Goal: Information Seeking & Learning: Learn about a topic

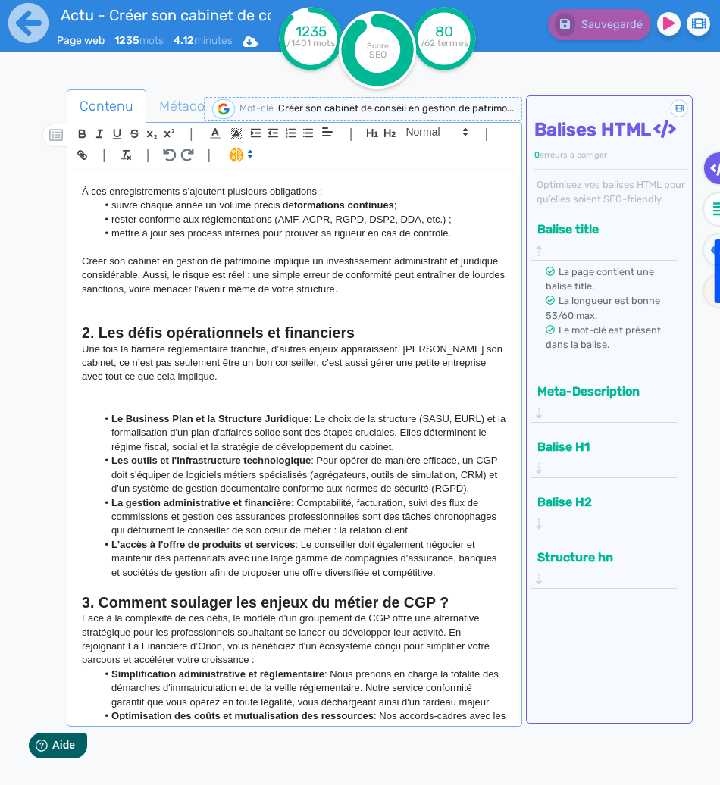
scroll to position [470, 0]
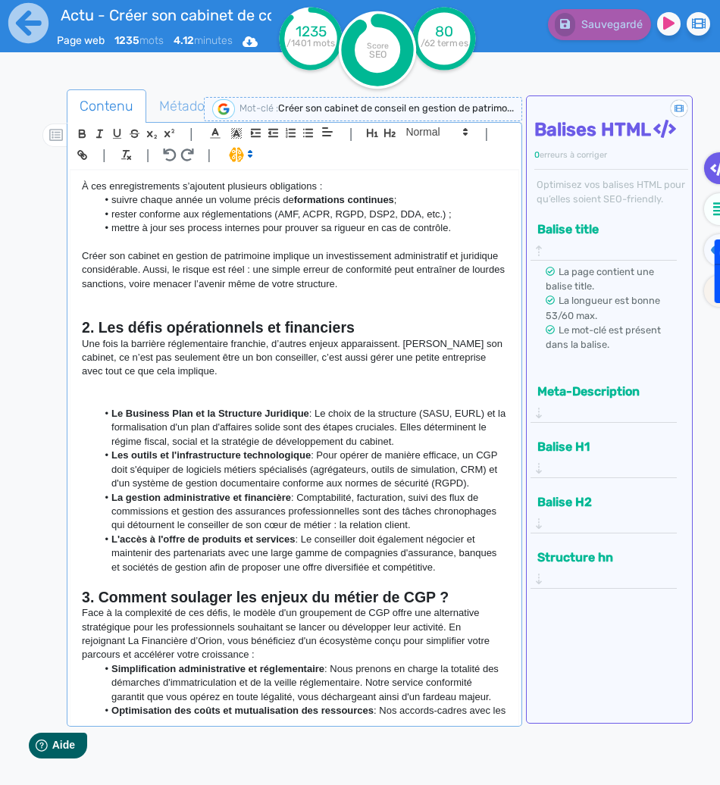
click at [233, 408] on strong "Le Business Plan et la Structure Juridique" at bounding box center [210, 413] width 198 height 11
click at [287, 390] on p at bounding box center [294, 386] width 424 height 14
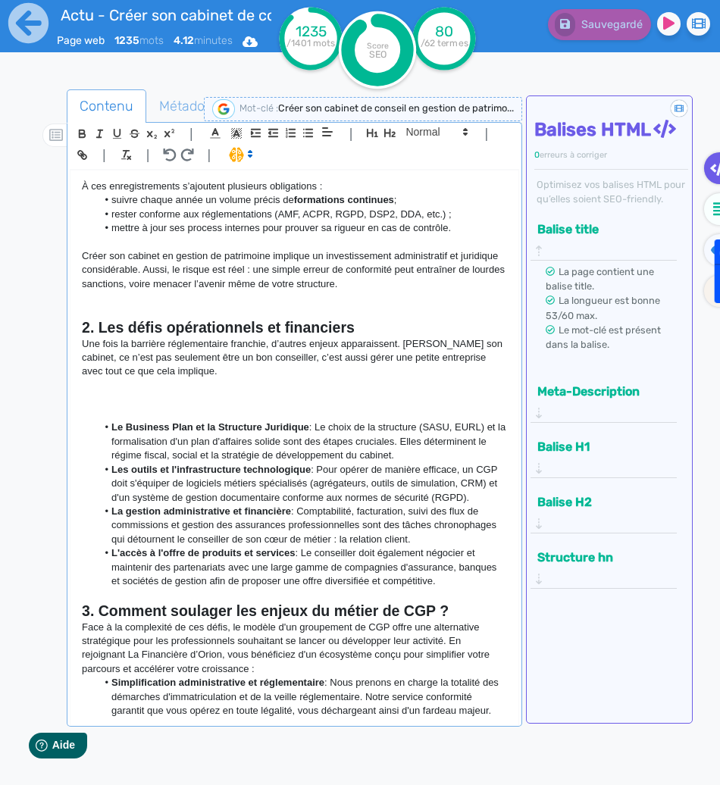
drag, startPoint x: 491, startPoint y: 595, endPoint x: 100, endPoint y: 421, distance: 427.6
click at [100, 421] on ul "Le Business Plan et la Structure Juridique : Le choix de la structure (SASU, EU…" at bounding box center [294, 503] width 424 height 167
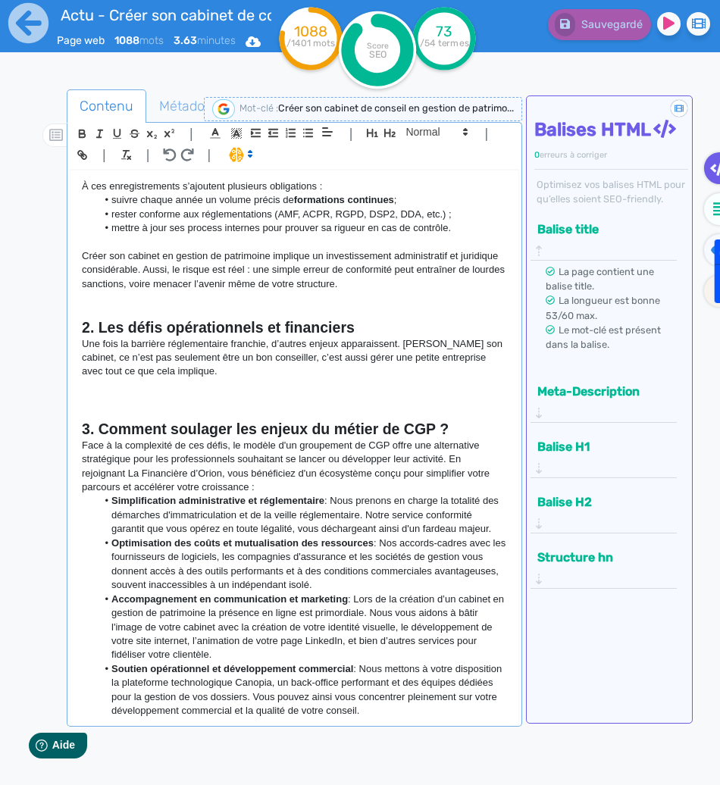
click at [325, 394] on p at bounding box center [294, 399] width 424 height 14
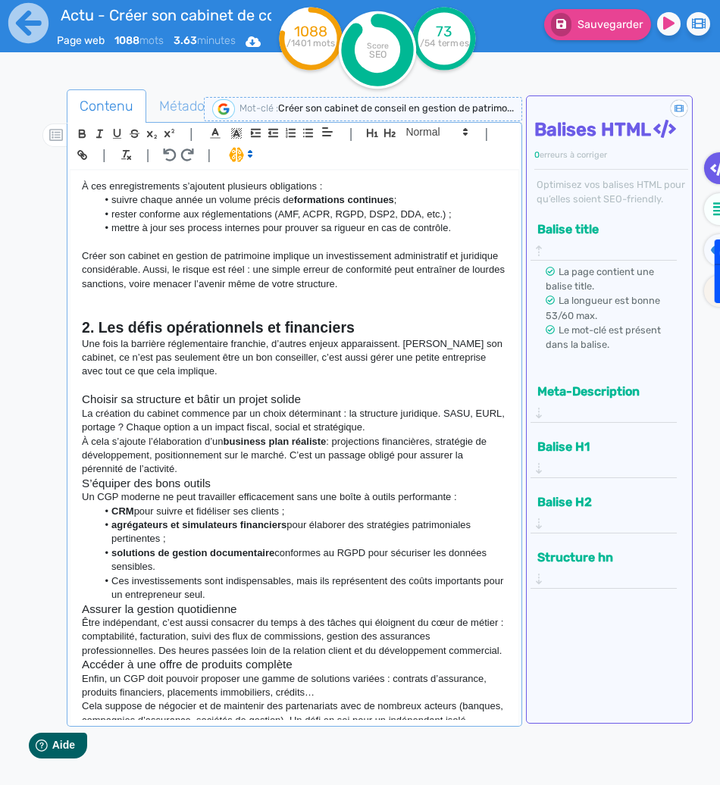
scroll to position [504, 0]
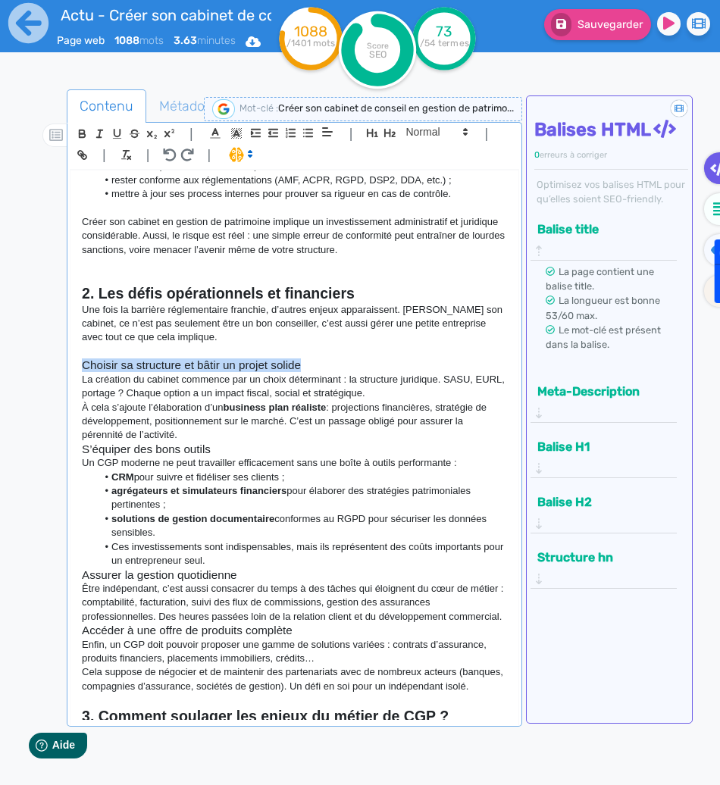
drag, startPoint x: 321, startPoint y: 361, endPoint x: 76, endPoint y: 368, distance: 245.5
click at [76, 368] on div "Créer son cabinet de conseil en gestion de patrimoine : Et si la solution était…" at bounding box center [293, 444] width 447 height 549
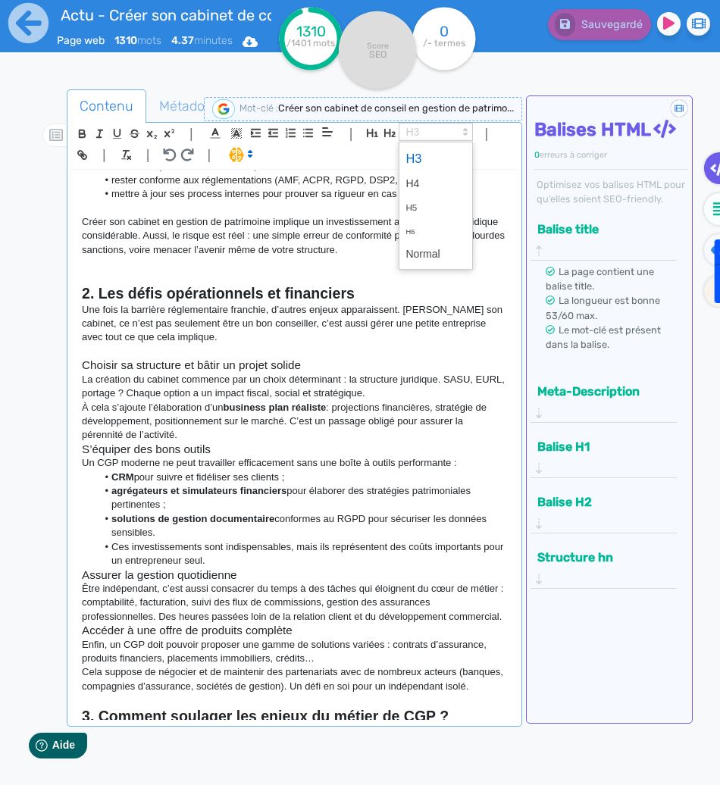
click at [414, 131] on span at bounding box center [435, 132] width 74 height 18
click at [414, 155] on span at bounding box center [435, 158] width 61 height 27
click at [239, 398] on p "La création du cabinet commence par un choix déterminant : la structure juridiq…" at bounding box center [294, 387] width 424 height 28
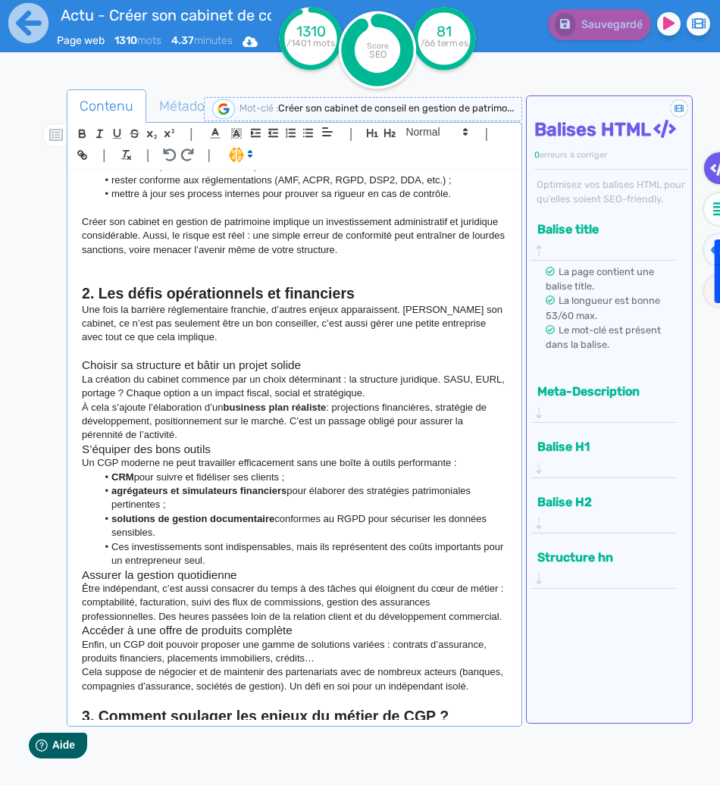
drag, startPoint x: 81, startPoint y: 380, endPoint x: 276, endPoint y: 435, distance: 202.2
click at [276, 435] on div "Créer son cabinet de conseil en gestion de patrimoine : Et si la solution était…" at bounding box center [293, 444] width 447 height 549
click at [428, 133] on span at bounding box center [435, 132] width 74 height 18
click at [358, 374] on p "La création du cabinet commence par un choix déterminant : la structure juridiq…" at bounding box center [294, 387] width 424 height 28
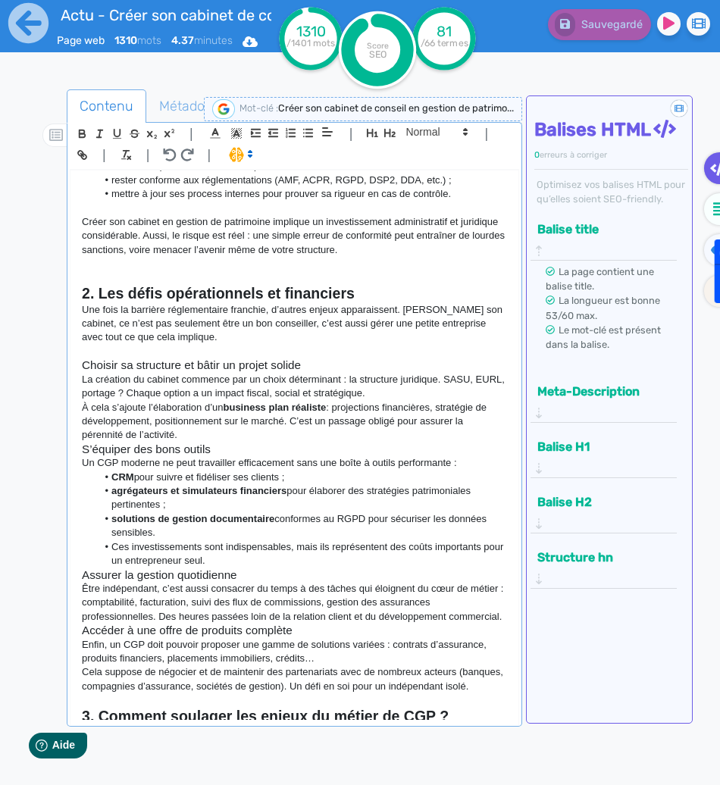
click at [308, 434] on p "À cela s’ajoute l’élaboration d’un business plan réaliste : projections financi…" at bounding box center [294, 422] width 424 height 42
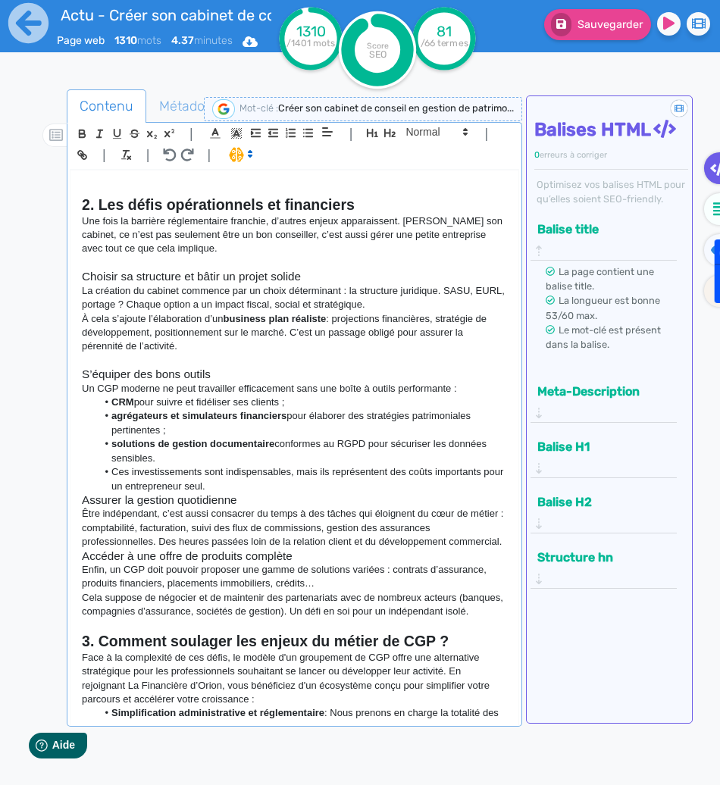
scroll to position [593, 0]
click at [239, 486] on li "Ces investissements sont indispensables, mais ils représentent des coûts import…" at bounding box center [302, 478] width 410 height 28
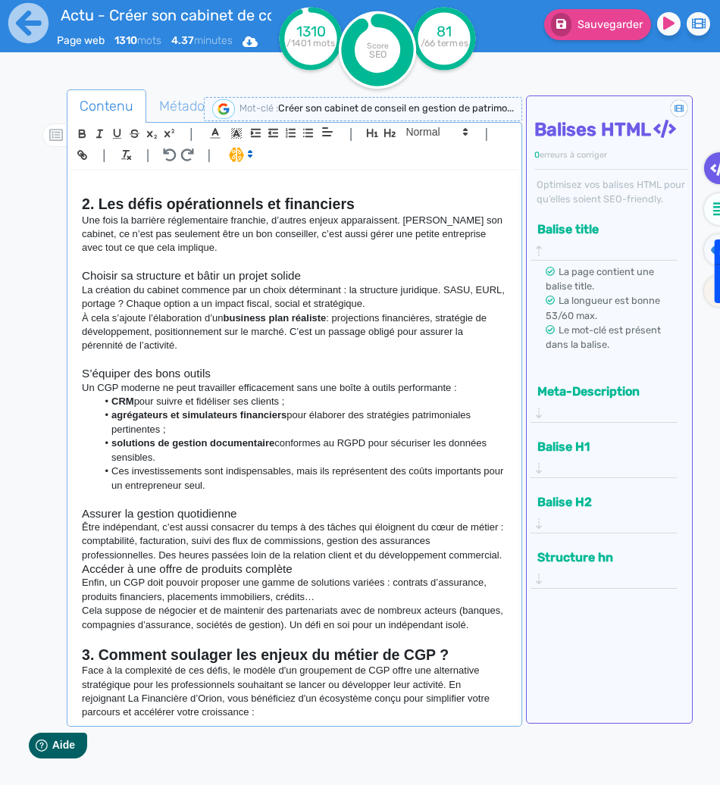
click at [179, 562] on p "Être indépendant, c’est aussi consacrer du temps à des tâches qui éloignent du …" at bounding box center [294, 541] width 424 height 42
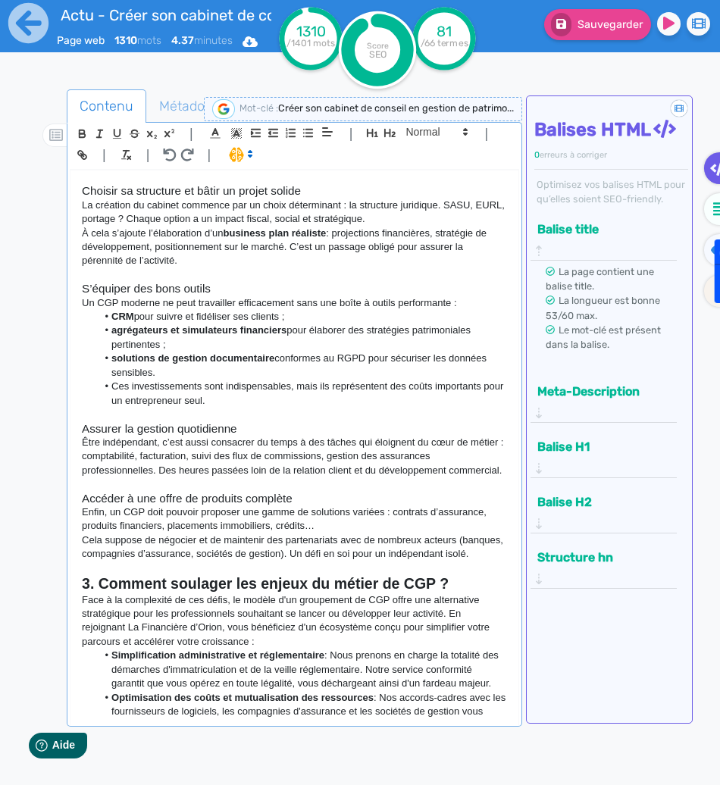
scroll to position [681, 0]
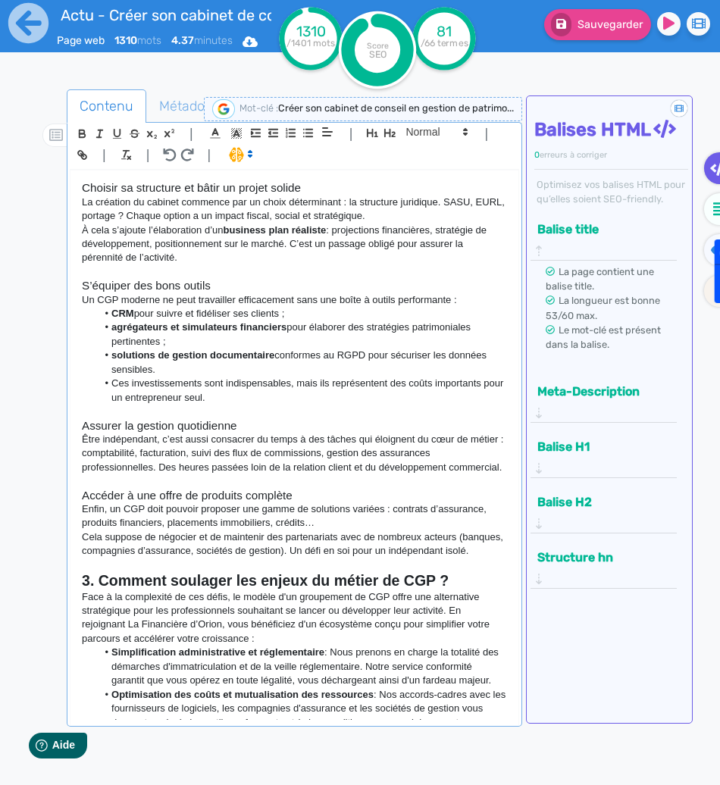
click at [146, 558] on p "Cela suppose de négocier et de maintenir des partenariats avec de nombreux acte…" at bounding box center [294, 544] width 424 height 28
click at [88, 545] on p "Cela suppose de négocier et de maintenir des partenariats avec de nombreux acte…" at bounding box center [294, 544] width 424 height 28
click at [124, 558] on p "Cela suppose de négocier et de maintenir des partenariats avec de nombreux acte…" at bounding box center [294, 544] width 424 height 28
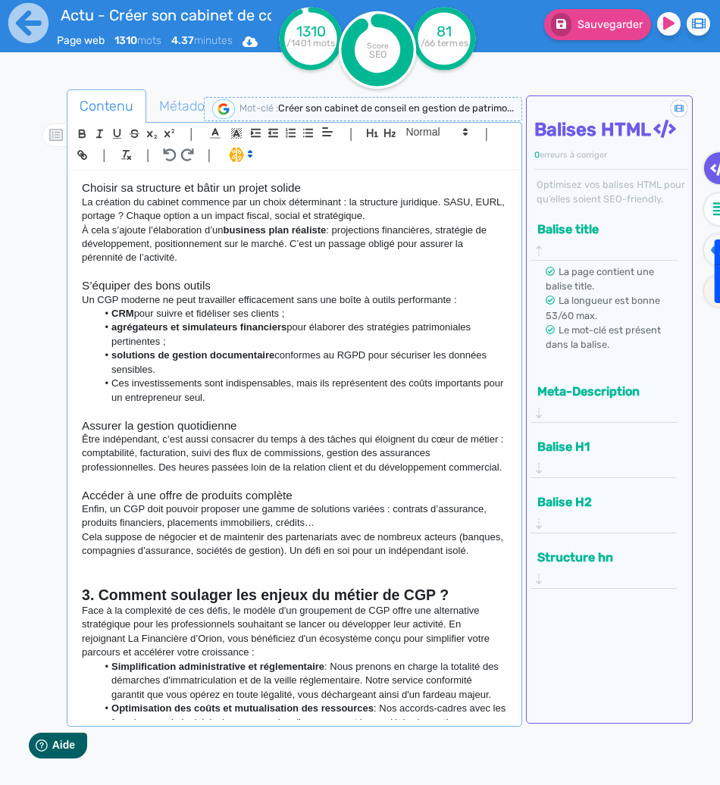
click at [104, 586] on p at bounding box center [294, 579] width 424 height 14
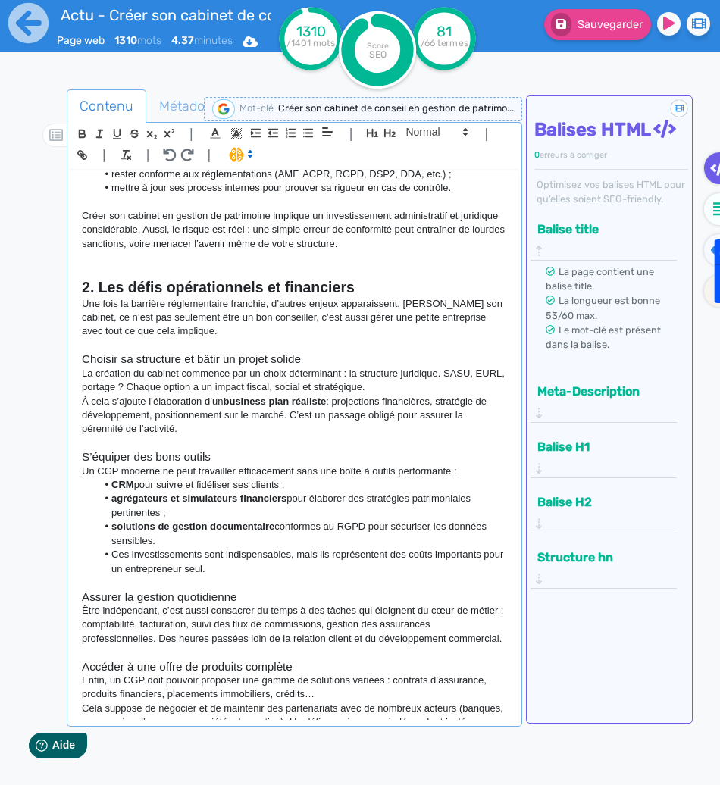
scroll to position [505, 0]
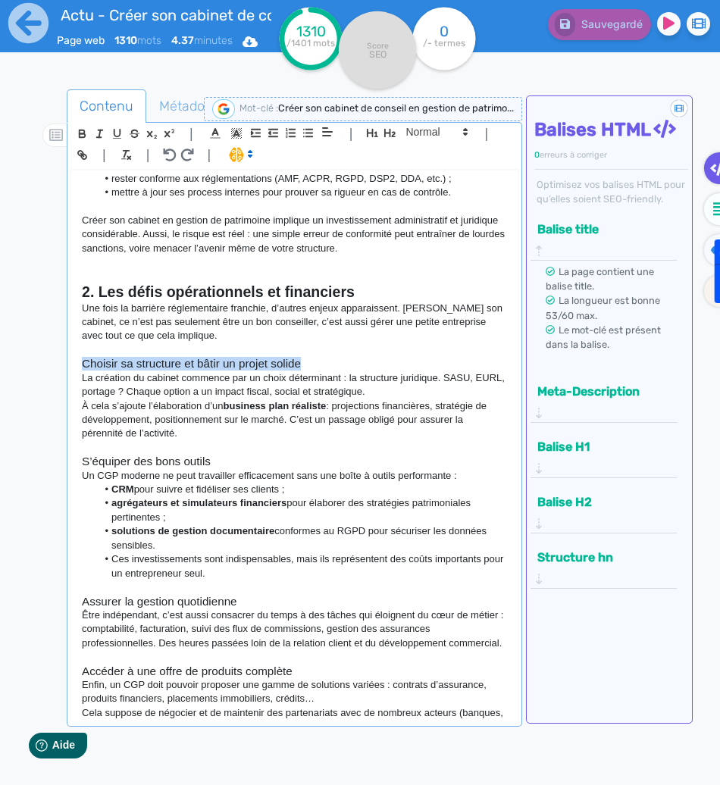
drag, startPoint x: 329, startPoint y: 361, endPoint x: 55, endPoint y: 364, distance: 275.0
click at [55, 364] on div "Contenu Métadonnées HTML | | H3 H4 H5 H6 Normal | | | | Créer son cabinet de co…" at bounding box center [382, 483] width 676 height 795
click at [80, 129] on icon "button" at bounding box center [82, 133] width 13 height 13
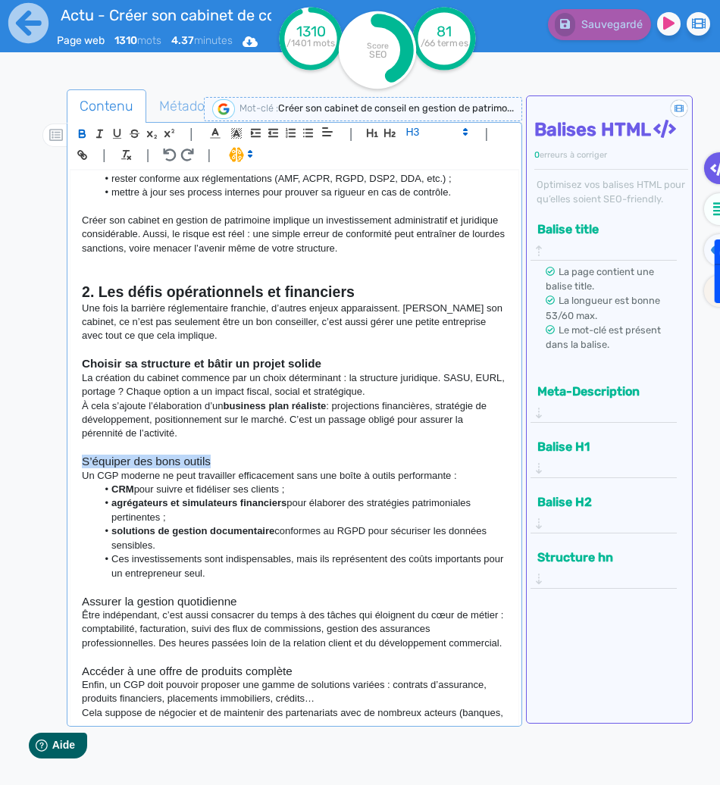
drag, startPoint x: 239, startPoint y: 457, endPoint x: 43, endPoint y: 464, distance: 196.3
click at [43, 464] on div "Contenu Métadonnées HTML | | H3 H4 H5 H6 Normal | | | | Créer son cabinet de co…" at bounding box center [377, 477] width 683 height 806
click at [86, 127] on icon "button" at bounding box center [82, 133] width 13 height 13
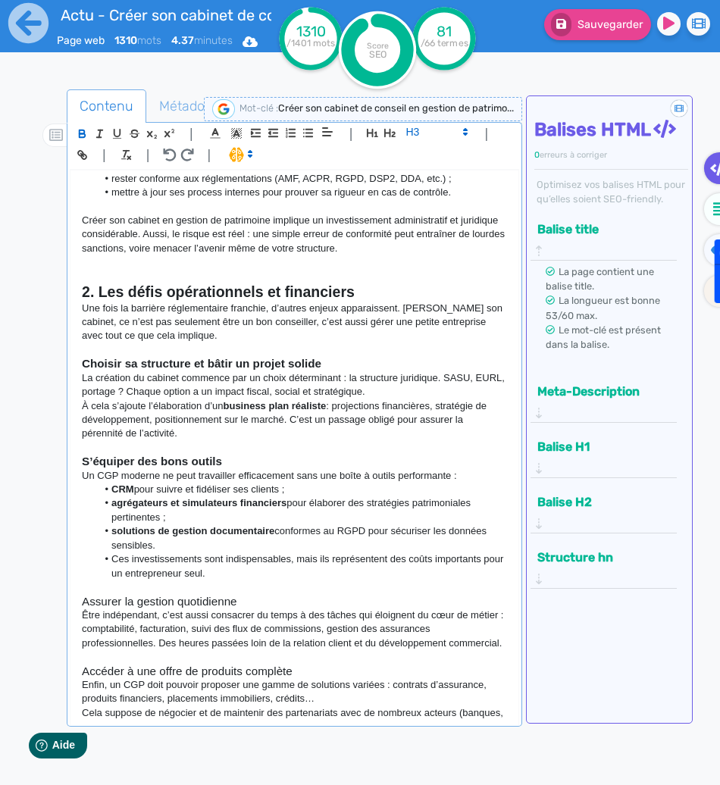
click at [158, 543] on li "solutions de gestion documentaire conformes au RGPD pour sécuriser les données …" at bounding box center [302, 538] width 410 height 28
drag, startPoint x: 251, startPoint y: 597, endPoint x: 58, endPoint y: 607, distance: 193.4
click at [58, 607] on div "Contenu Métadonnées HTML | | H3 H4 H5 H6 Normal | | | | Créer son cabinet de co…" at bounding box center [382, 483] width 676 height 795
click at [86, 130] on icon "button" at bounding box center [82, 133] width 13 height 13
click at [195, 540] on li "solutions de gestion documentaire conformes au RGPD pour sécuriser les données …" at bounding box center [302, 538] width 410 height 28
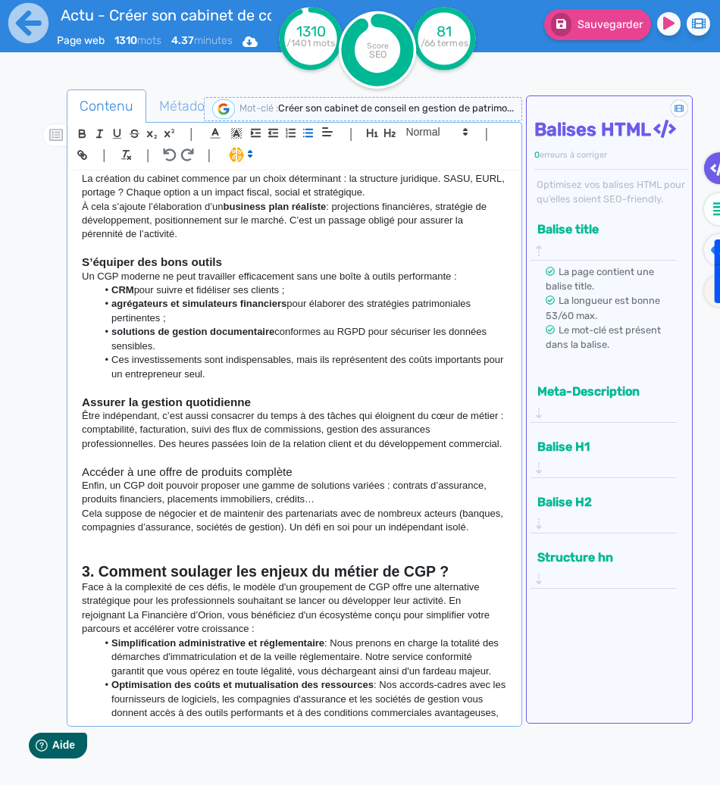
scroll to position [705, 0]
drag, startPoint x: 302, startPoint y: 477, endPoint x: 101, endPoint y: 489, distance: 201.8
click at [101, 489] on div "Créer son cabinet de conseil en gestion de patrimoine : Et si la solution était…" at bounding box center [293, 444] width 447 height 549
click at [245, 478] on h3 "Accéder à une offre de produits complète" at bounding box center [294, 471] width 424 height 14
drag, startPoint x: 323, startPoint y: 480, endPoint x: 64, endPoint y: 487, distance: 259.1
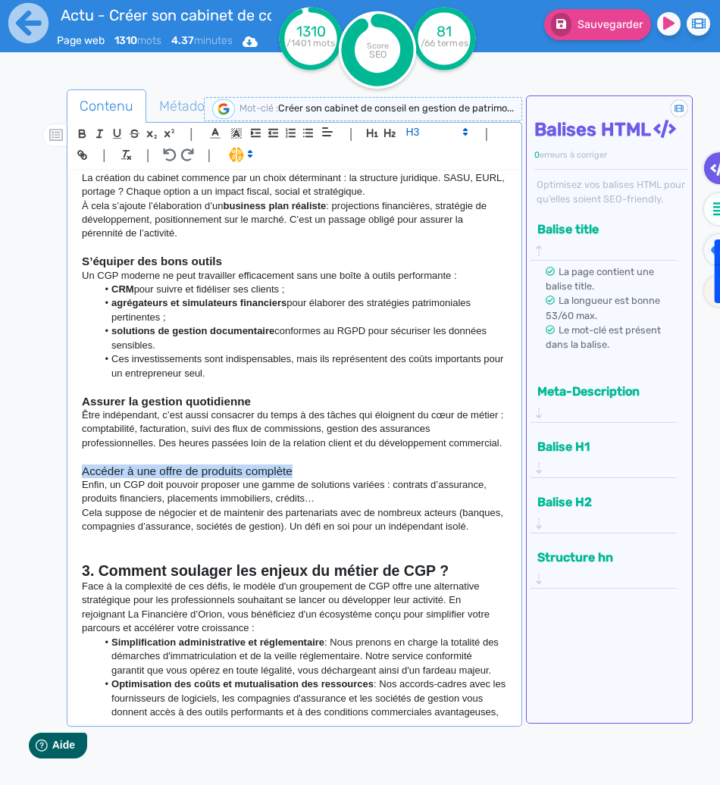
click at [64, 487] on div "Contenu Métadonnées HTML | | H3 H4 H5 H6 Normal | | | | Créer son cabinet de co…" at bounding box center [382, 483] width 676 height 795
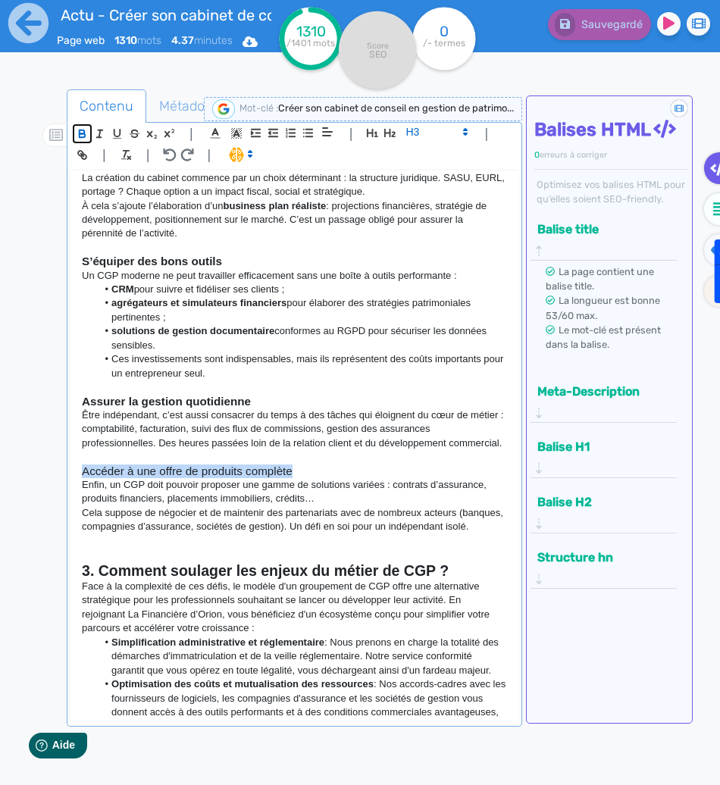
click at [77, 136] on icon "button" at bounding box center [82, 133] width 13 height 13
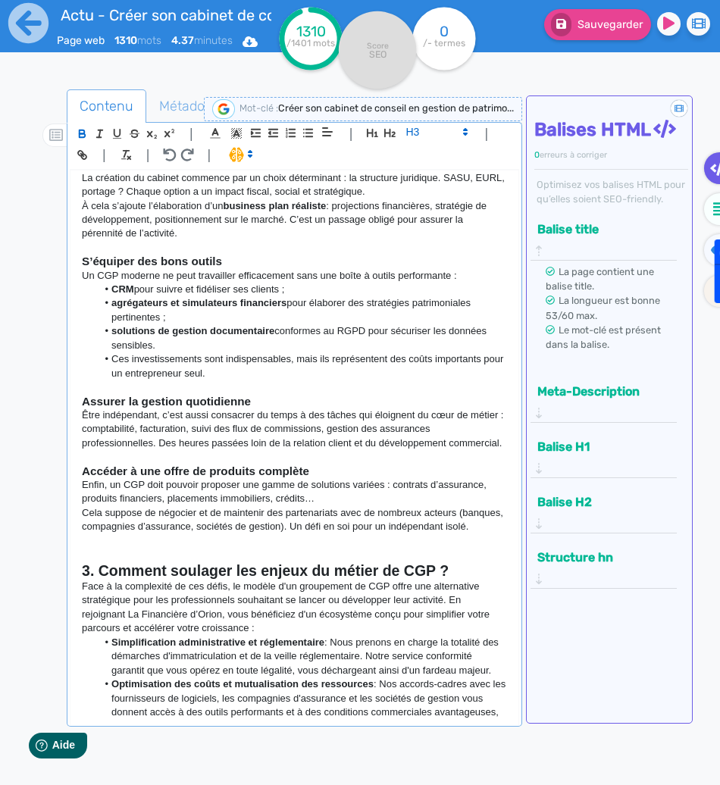
click at [273, 351] on li "solutions de gestion documentaire conformes au RGPD pour sécuriser les données …" at bounding box center [302, 338] width 410 height 28
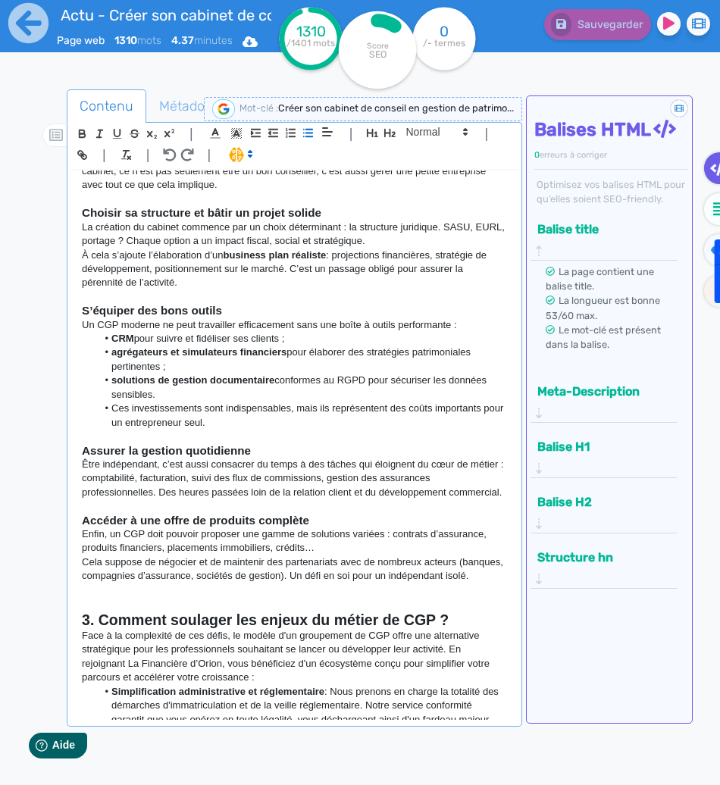
scroll to position [732, 0]
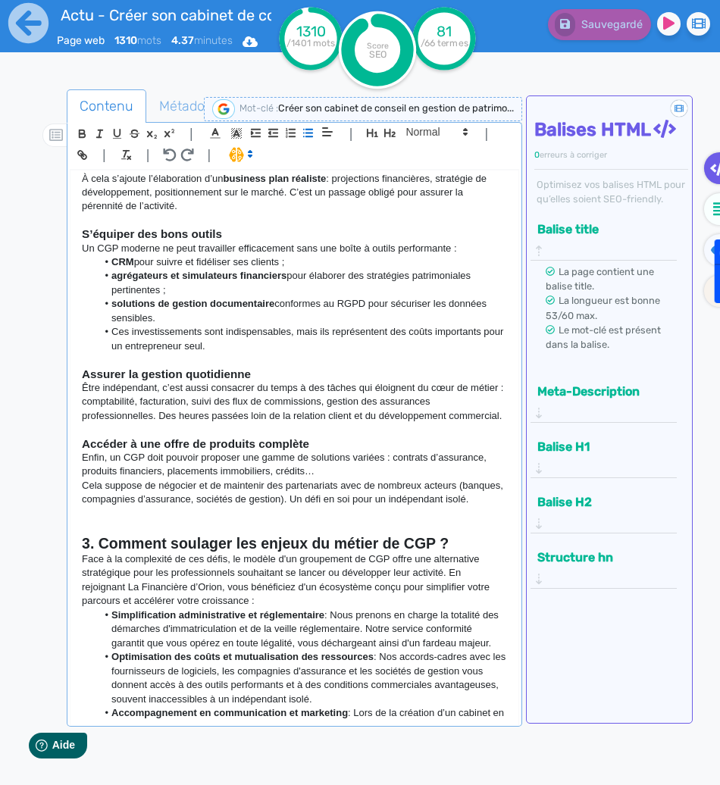
click at [423, 349] on li "Ces investissements sont indispensables, mais ils représentent des coûts import…" at bounding box center [302, 339] width 410 height 28
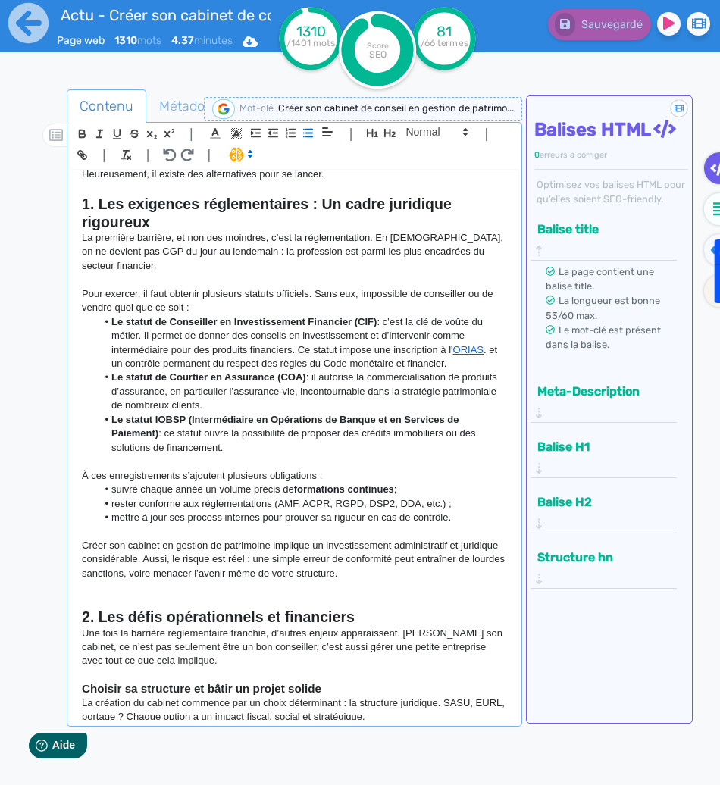
scroll to position [180, 0]
click at [155, 281] on p at bounding box center [294, 280] width 424 height 14
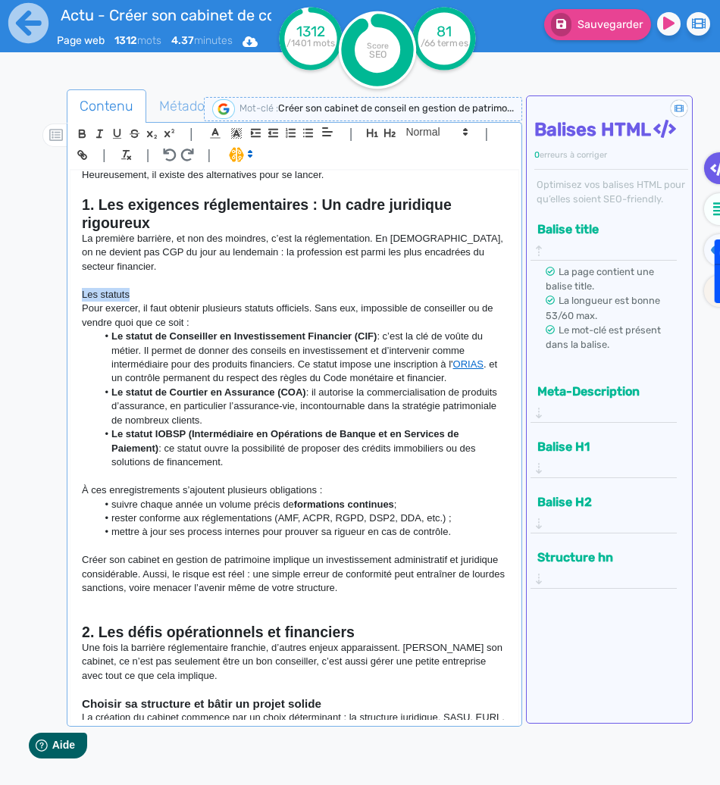
drag, startPoint x: 130, startPoint y: 292, endPoint x: 50, endPoint y: 296, distance: 79.7
click at [50, 296] on div "Contenu Métadonnées HTML | | H3 H4 H5 H6 Normal | | | | Créer son cabinet de co…" at bounding box center [382, 483] width 676 height 795
click at [410, 133] on span at bounding box center [435, 132] width 74 height 18
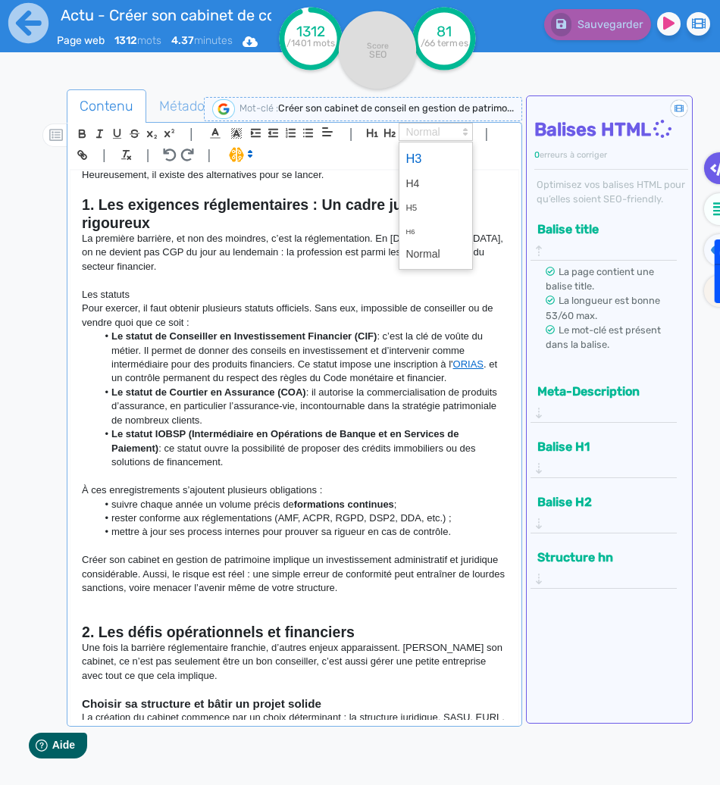
click at [423, 160] on span at bounding box center [435, 158] width 61 height 27
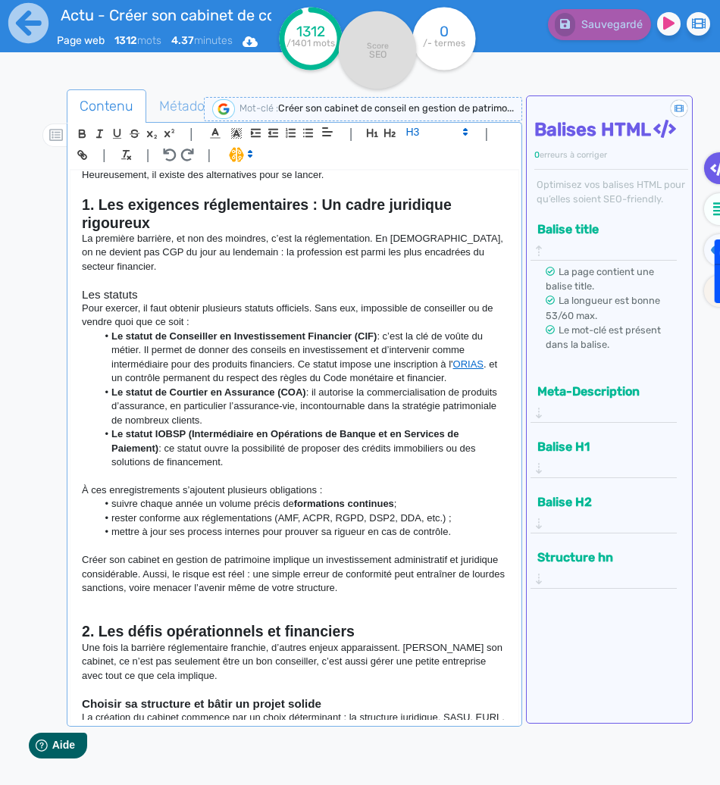
click at [208, 293] on h3 "Les statuts" at bounding box center [294, 295] width 424 height 14
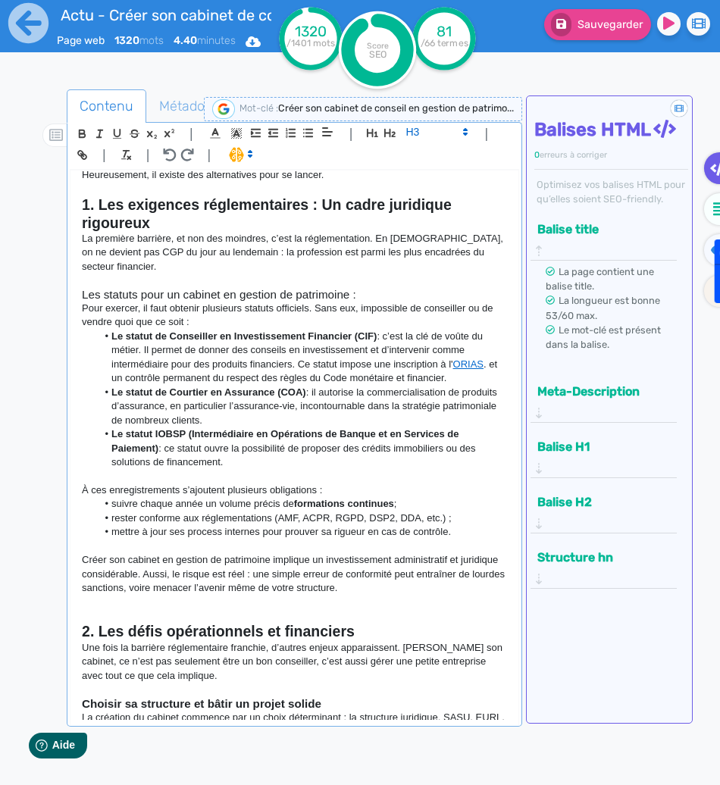
drag, startPoint x: 372, startPoint y: 286, endPoint x: 161, endPoint y: 280, distance: 211.4
click at [161, 280] on p at bounding box center [294, 280] width 424 height 14
click at [336, 289] on h3 "Les statuts pour un cabinet en gestion de patrimoine :" at bounding box center [294, 295] width 424 height 14
click at [361, 285] on p at bounding box center [294, 280] width 424 height 14
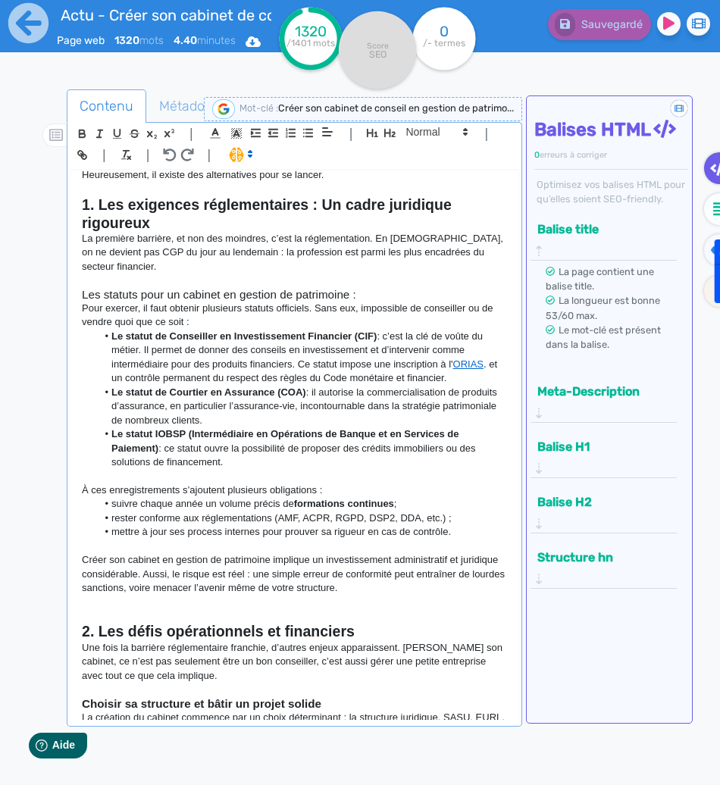
drag, startPoint x: 362, startPoint y: 299, endPoint x: 83, endPoint y: 295, distance: 278.8
click at [83, 295] on h3 "Les statuts pour un cabinet en gestion de patrimoine :" at bounding box center [294, 295] width 424 height 14
click at [84, 135] on icon "button" at bounding box center [82, 133] width 13 height 13
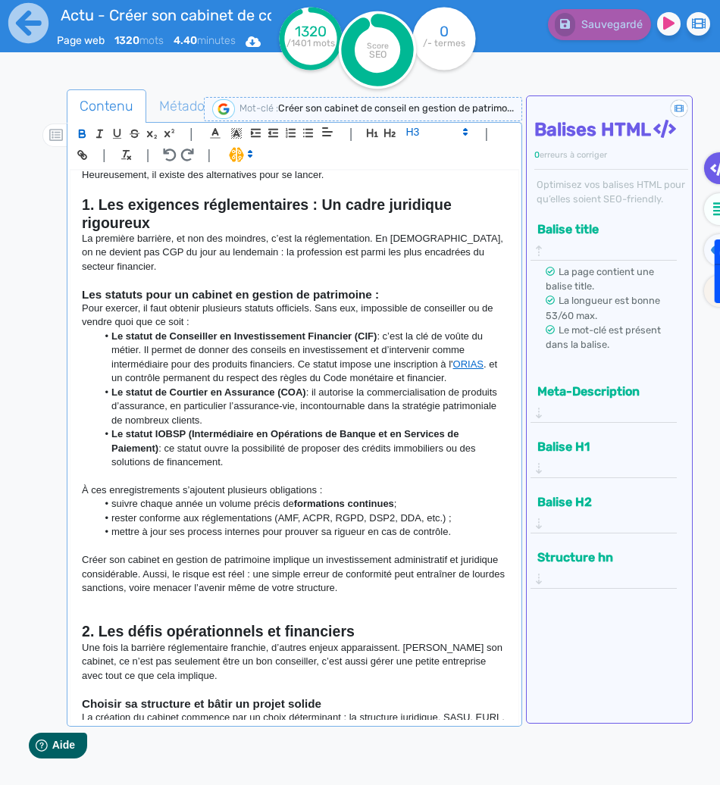
click at [143, 298] on strong "Les statuts pour un cabinet en gestion de patrimoine :" at bounding box center [230, 294] width 297 height 13
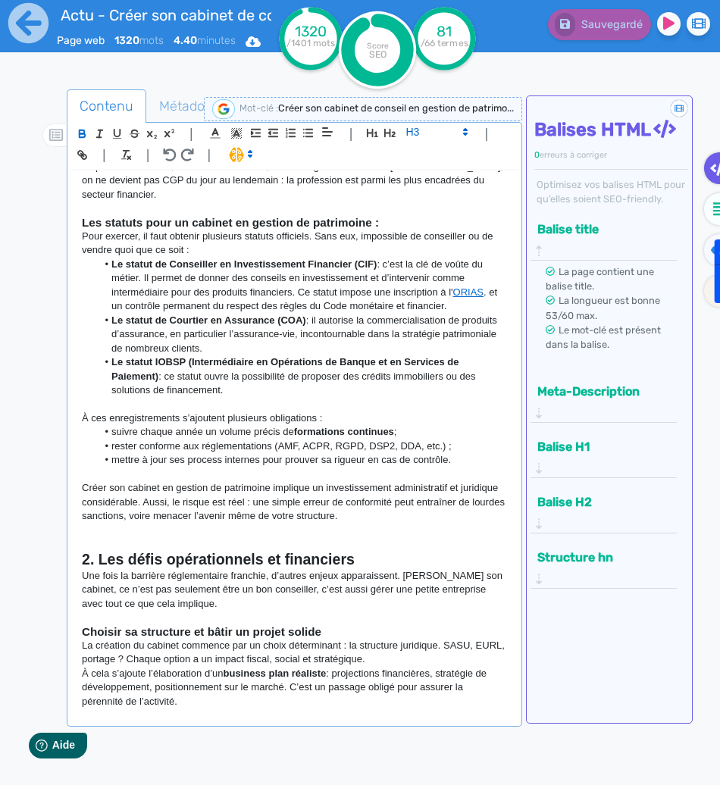
scroll to position [252, 0]
click at [85, 404] on p at bounding box center [294, 403] width 424 height 14
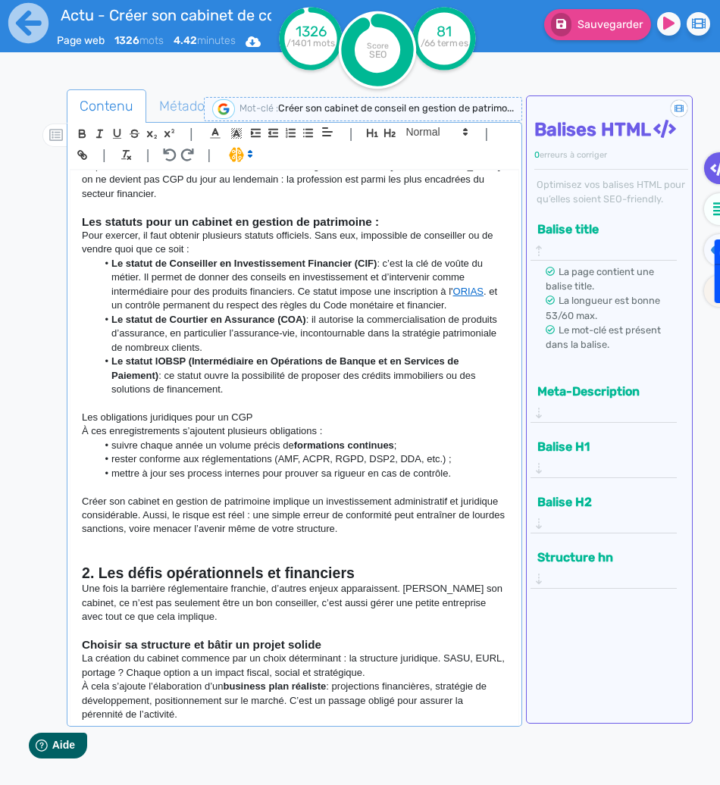
click at [390, 223] on h3 "Les statuts pour un cabinet en gestion de patrimoine :" at bounding box center [294, 222] width 424 height 14
drag, startPoint x: 273, startPoint y: 414, endPoint x: 77, endPoint y: 417, distance: 197.0
click at [77, 417] on div "Créer son cabinet de conseil en gestion de patrimoine : Et si la solution était…" at bounding box center [293, 444] width 447 height 549
click at [420, 136] on span at bounding box center [435, 132] width 74 height 18
click at [423, 158] on span at bounding box center [435, 158] width 61 height 27
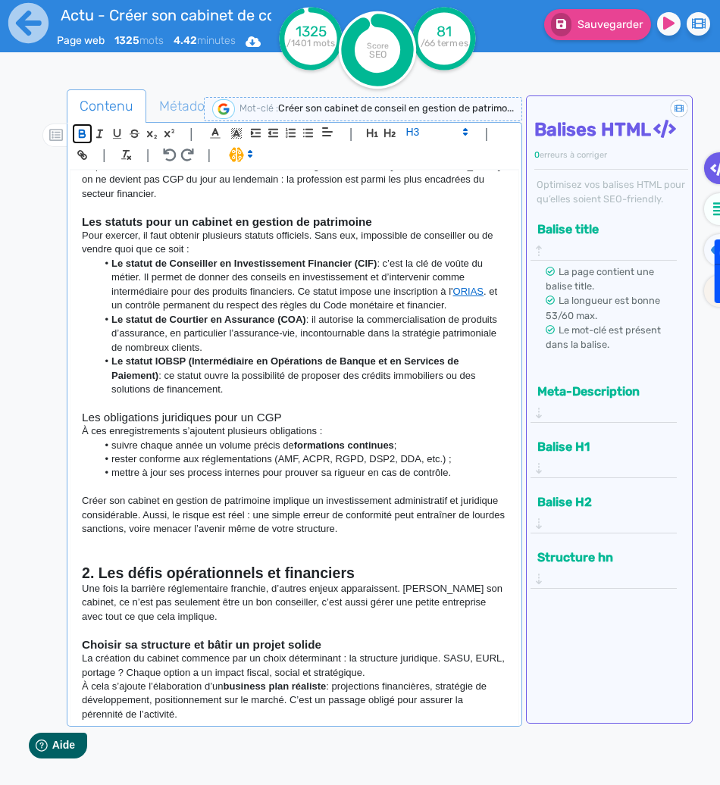
click at [89, 136] on icon "button" at bounding box center [82, 133] width 13 height 13
click at [285, 434] on p "À ces enregistrements s’ajoutent plusieurs obligations :" at bounding box center [294, 431] width 424 height 14
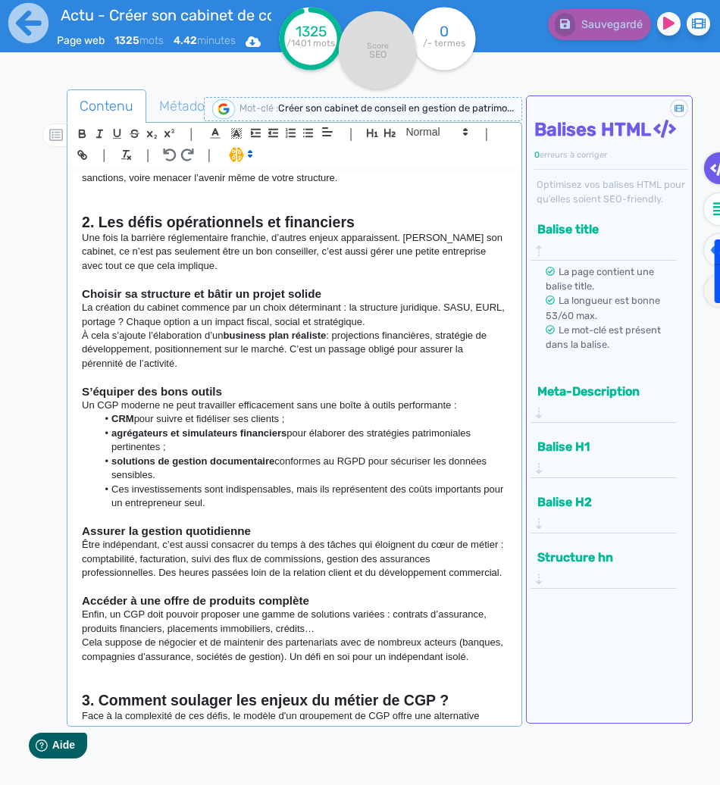
scroll to position [604, 0]
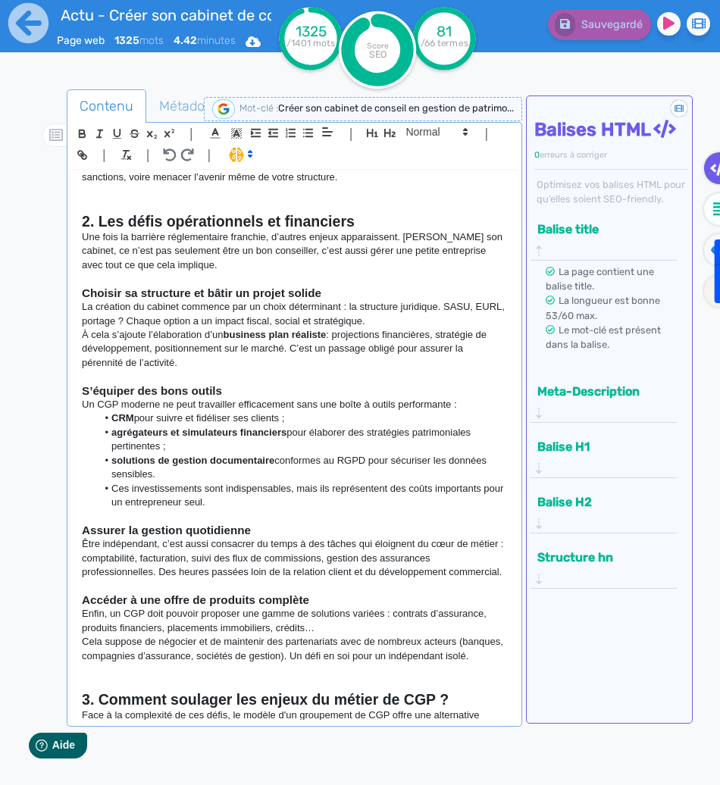
click at [442, 306] on p "La création du cabinet commence par un choix déterminant : la structure juridiq…" at bounding box center [294, 314] width 424 height 28
click at [439, 303] on p "La création du cabinet commence par un choix déterminant : la structure juridiq…" at bounding box center [294, 314] width 424 height 28
click at [420, 426] on li "agrégateurs et simulateurs financiers pour élaborer des stratégies patrimoniale…" at bounding box center [302, 440] width 410 height 28
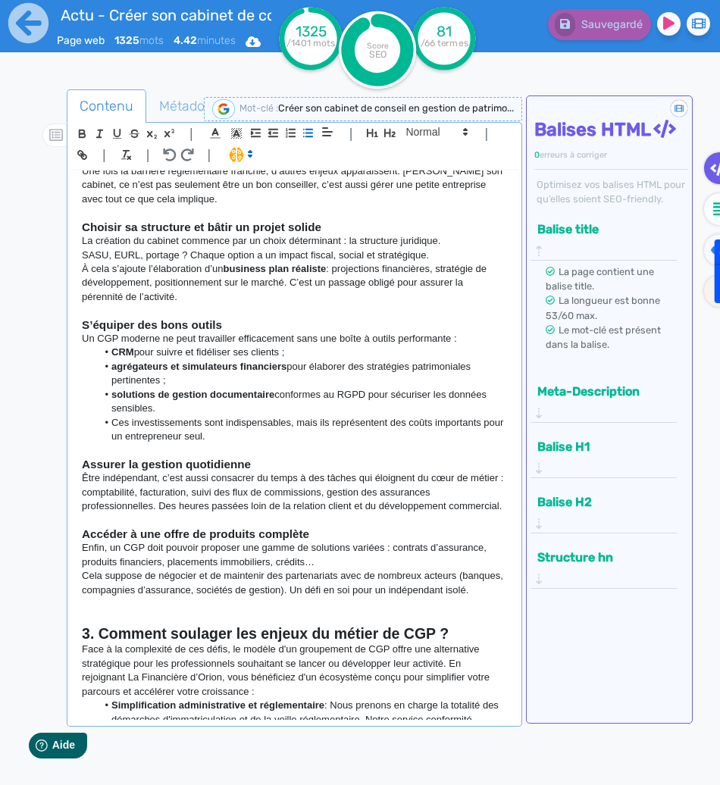
scroll to position [672, 0]
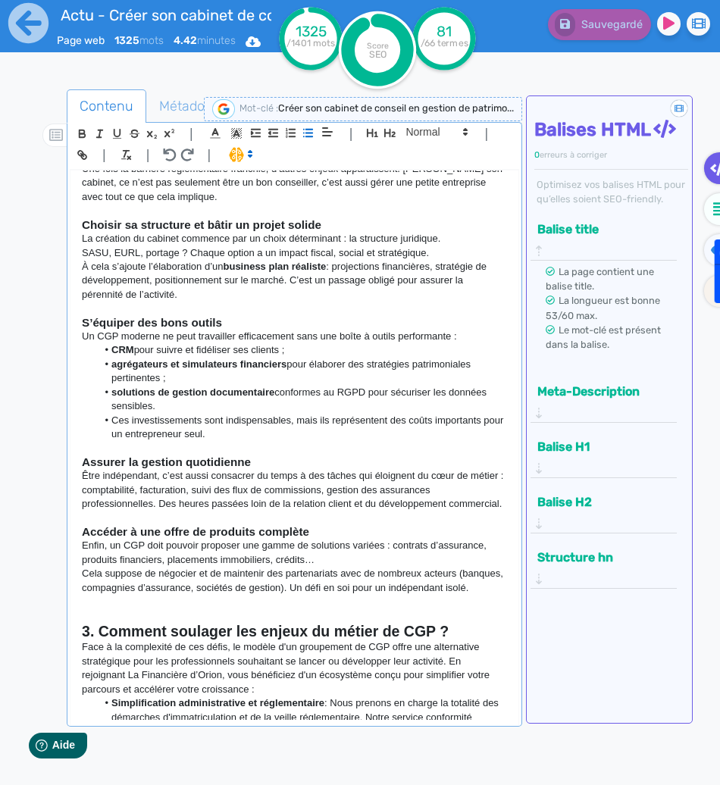
click at [141, 479] on p "Être indépendant, c’est aussi consacrer du temps à des tâches qui éloignent du …" at bounding box center [294, 490] width 424 height 42
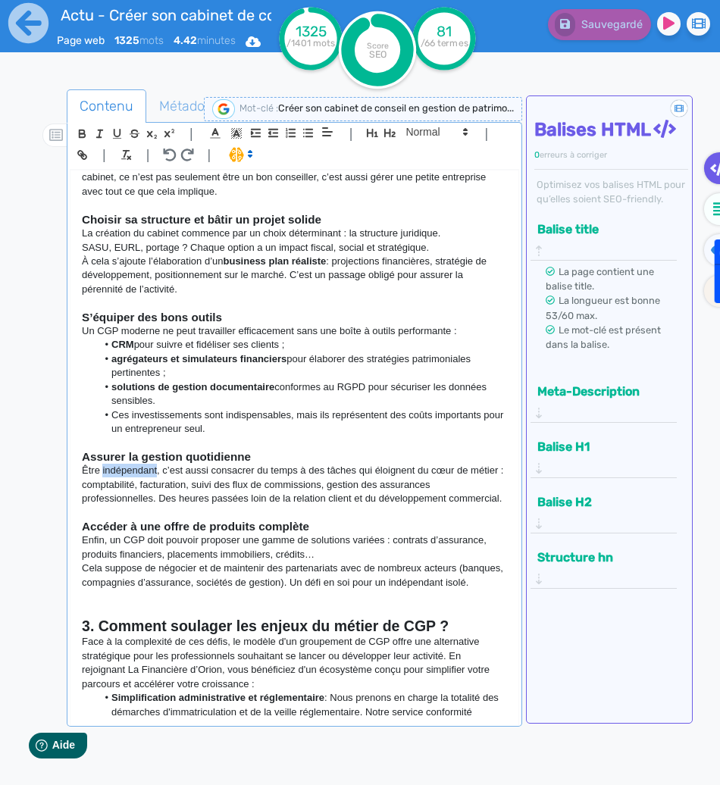
scroll to position [678, 0]
click at [83, 262] on p "À cela s’ajoute l’élaboration d’un business plan réaliste : projections financi…" at bounding box center [294, 275] width 424 height 42
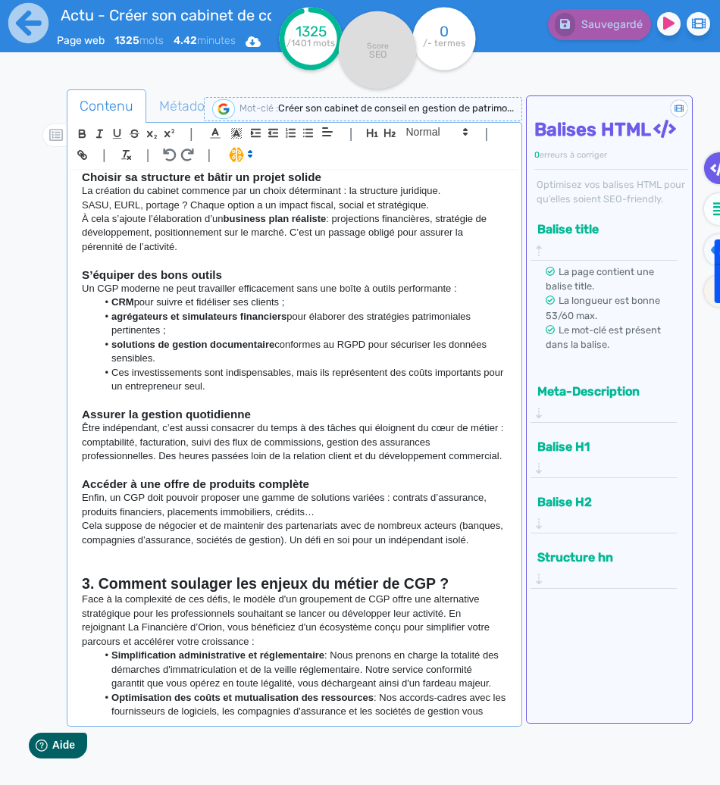
scroll to position [720, 0]
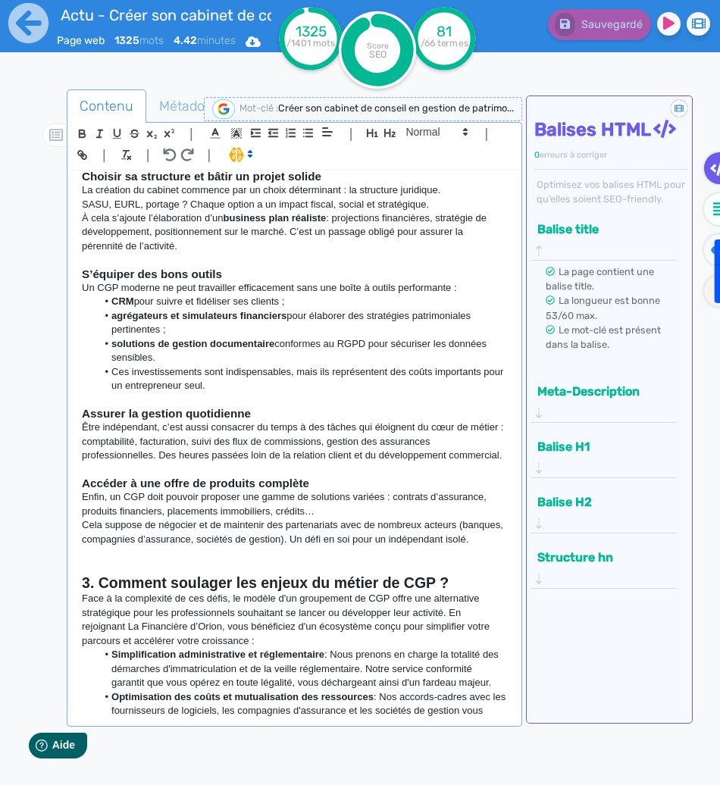
click at [86, 286] on p "Un CGP moderne ne peut travailler efficacement sans une boîte à outils performa…" at bounding box center [294, 288] width 424 height 14
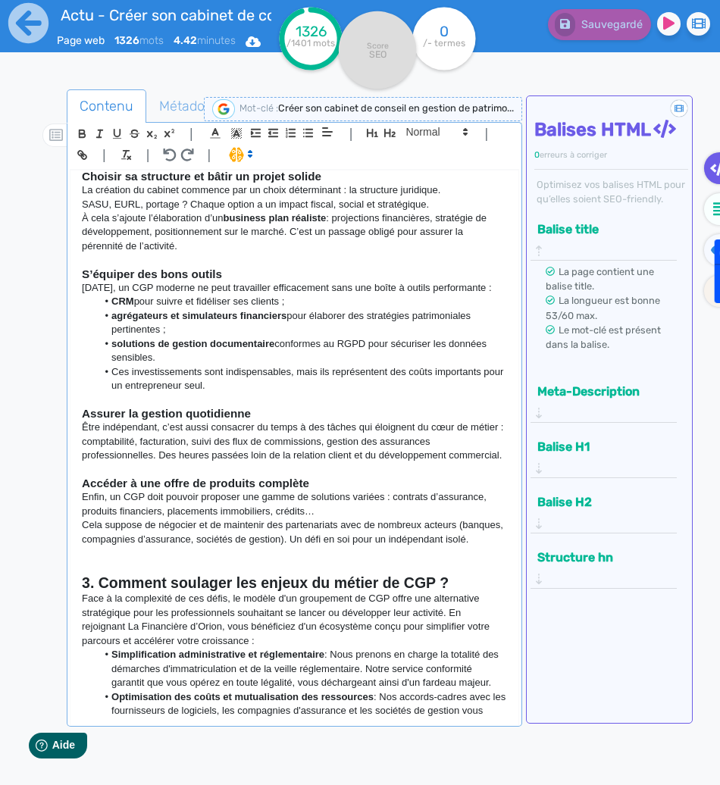
click at [173, 287] on p "[DATE], un CGP moderne ne peut travailler efficacement sans une boîte à outils …" at bounding box center [294, 288] width 424 height 14
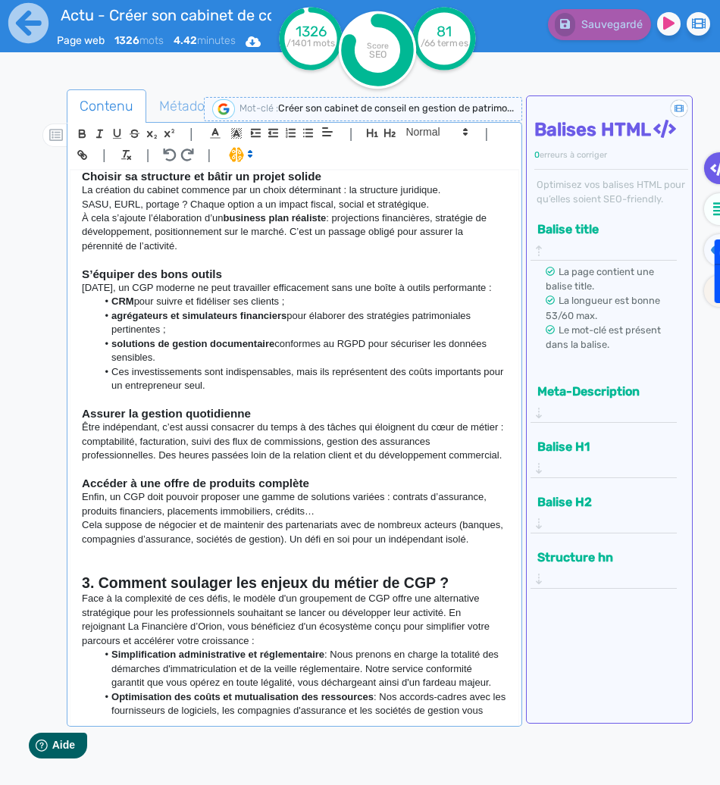
click at [138, 282] on p "[DATE], un CGP moderne ne peut travailler efficacement sans une boîte à outils …" at bounding box center [294, 288] width 424 height 14
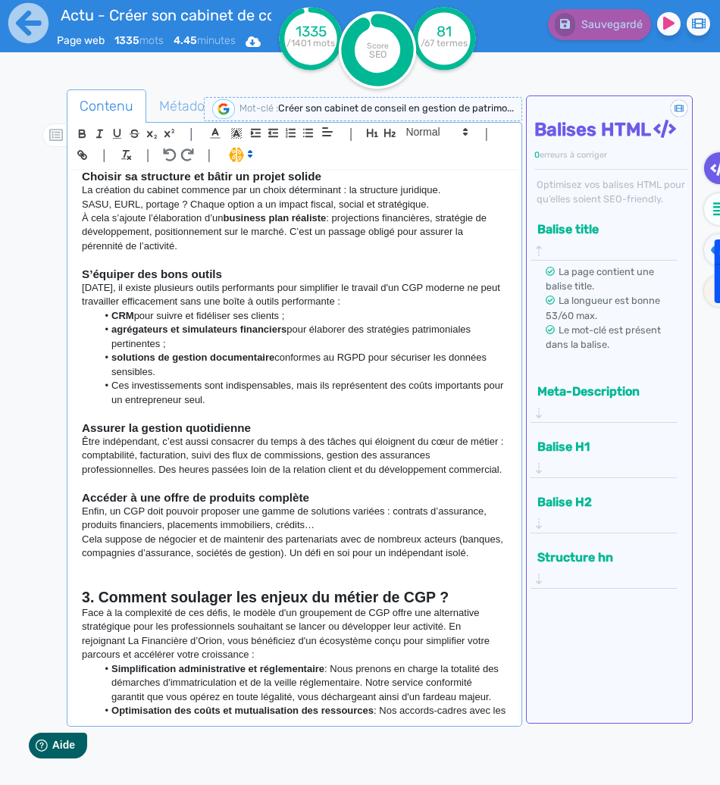
drag, startPoint x: 367, startPoint y: 299, endPoint x: 442, endPoint y: 281, distance: 76.4
click at [442, 281] on p "[DATE], il existe plusieurs outils performants pour simplifier le travail d'un …" at bounding box center [294, 295] width 424 height 28
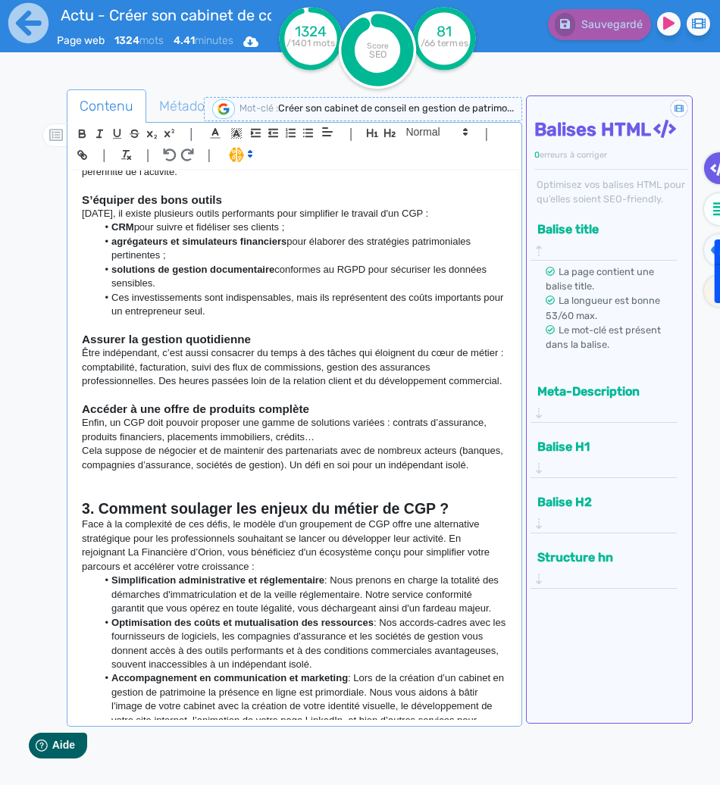
scroll to position [794, 0]
click at [115, 301] on li "Ces investissements sont indispensables, mais ils représentent des coûts import…" at bounding box center [302, 306] width 410 height 28
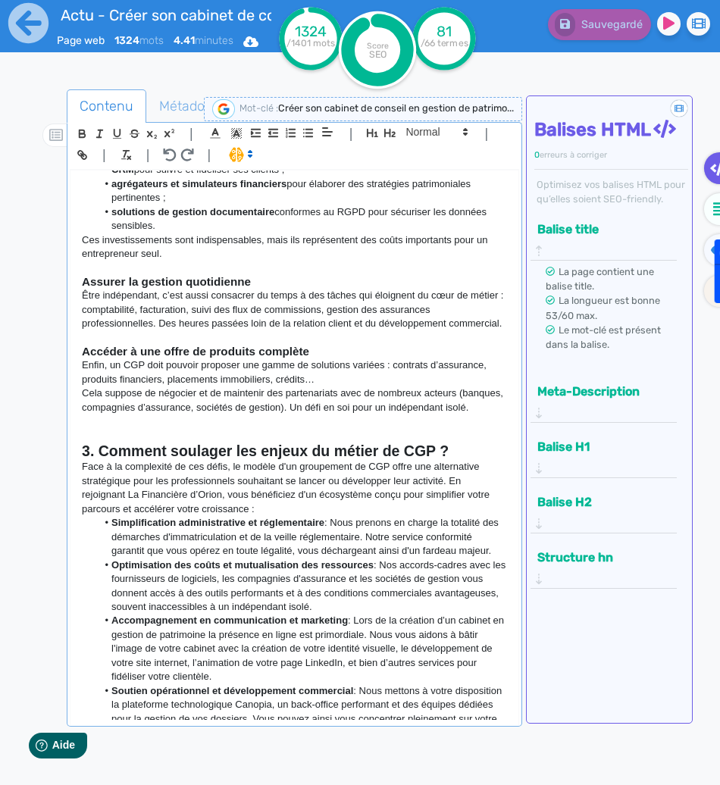
scroll to position [852, 0]
drag, startPoint x: 155, startPoint y: 293, endPoint x: 79, endPoint y: 289, distance: 76.6
click at [79, 289] on div "Créer son cabinet de conseil en gestion de patrimoine : Et si la solution était…" at bounding box center [293, 444] width 447 height 549
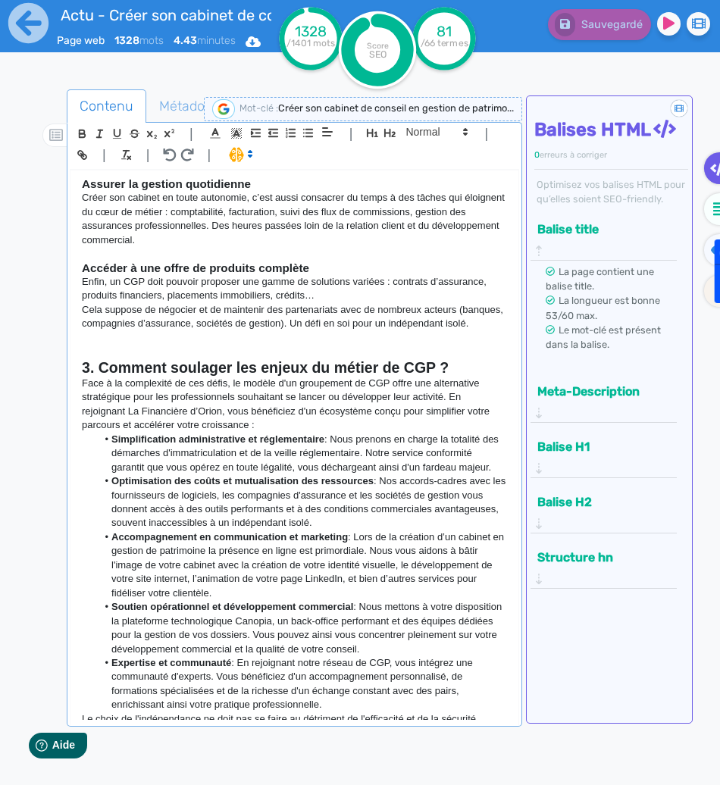
scroll to position [951, 0]
click at [325, 294] on p "Enfin, un CGP doit pouvoir proposer une gamme de solutions variées : contrats d…" at bounding box center [294, 288] width 424 height 28
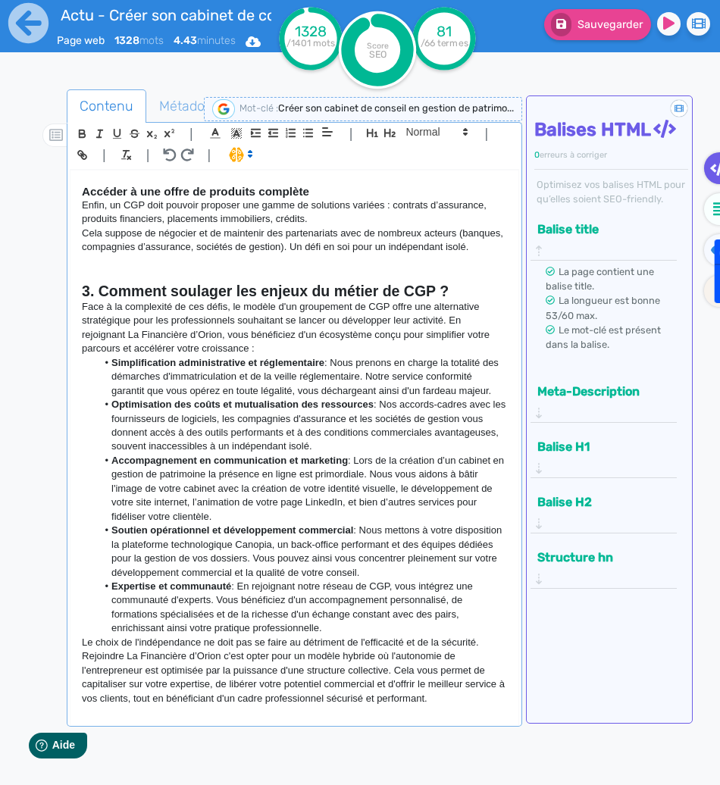
scroll to position [1027, 0]
click at [465, 246] on p "Cela suppose de négocier et de maintenir des partenariats avec de nombreux acte…" at bounding box center [294, 240] width 424 height 28
